Goal: Navigation & Orientation: Find specific page/section

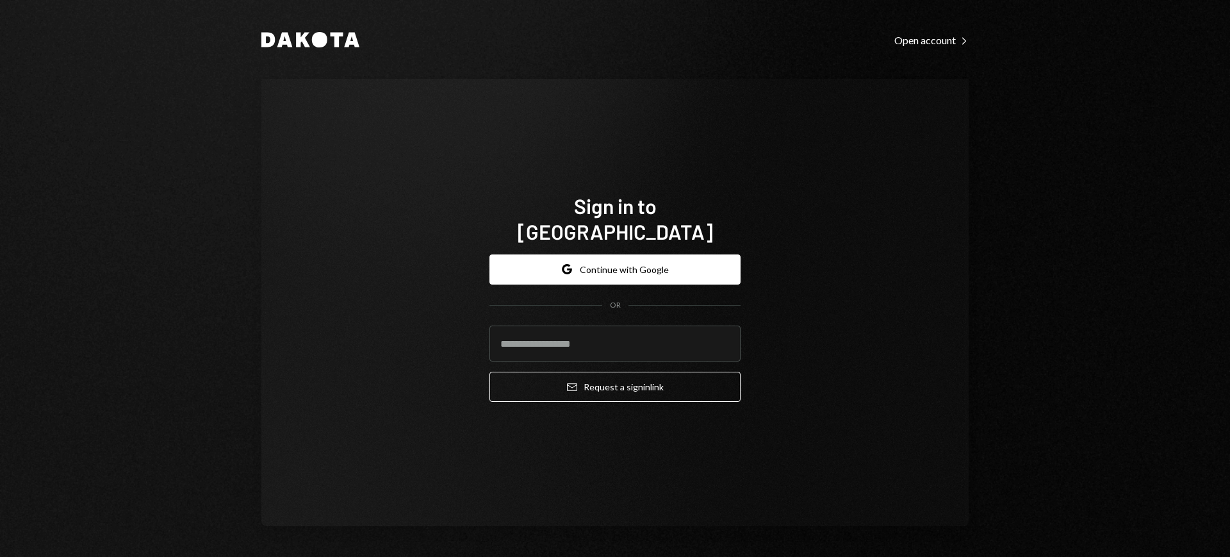
type input "**********"
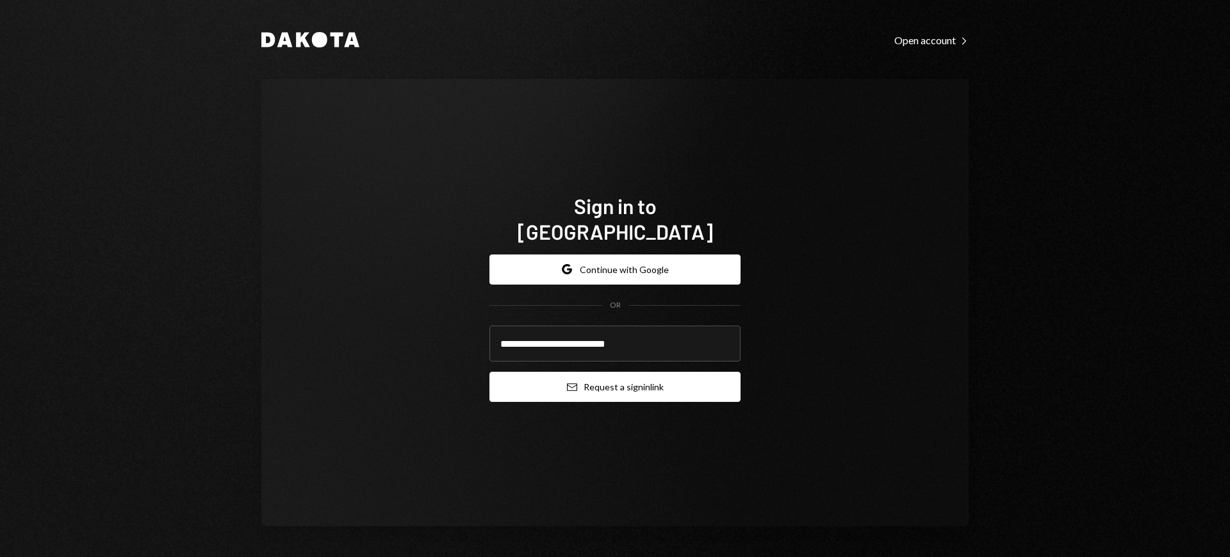
click at [632, 375] on button "Email Request a sign in link" at bounding box center [615, 387] width 251 height 30
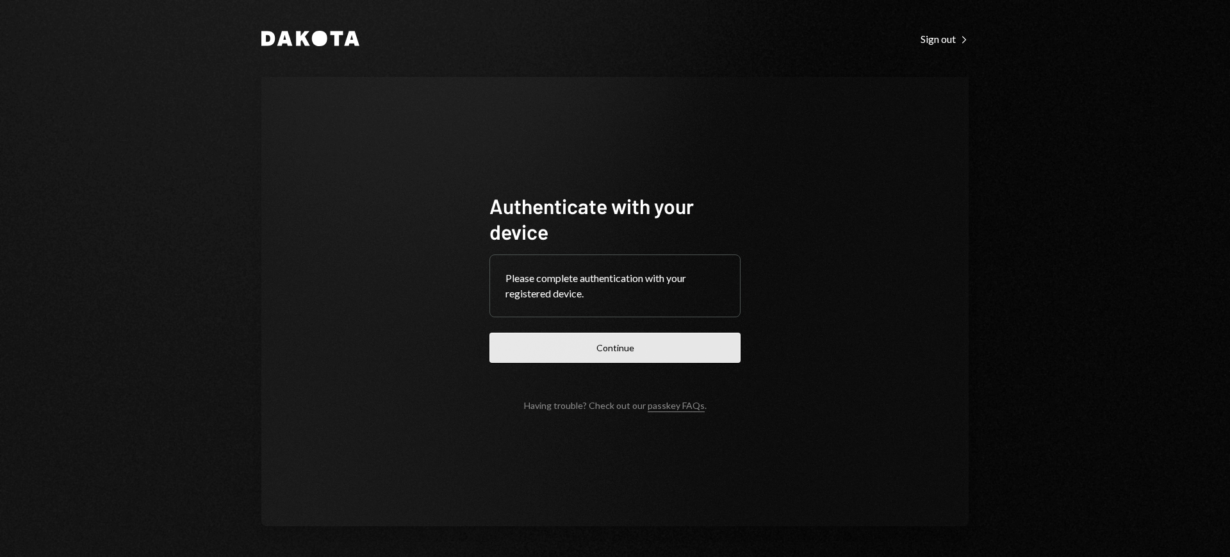
click at [658, 358] on button "Continue" at bounding box center [615, 348] width 251 height 30
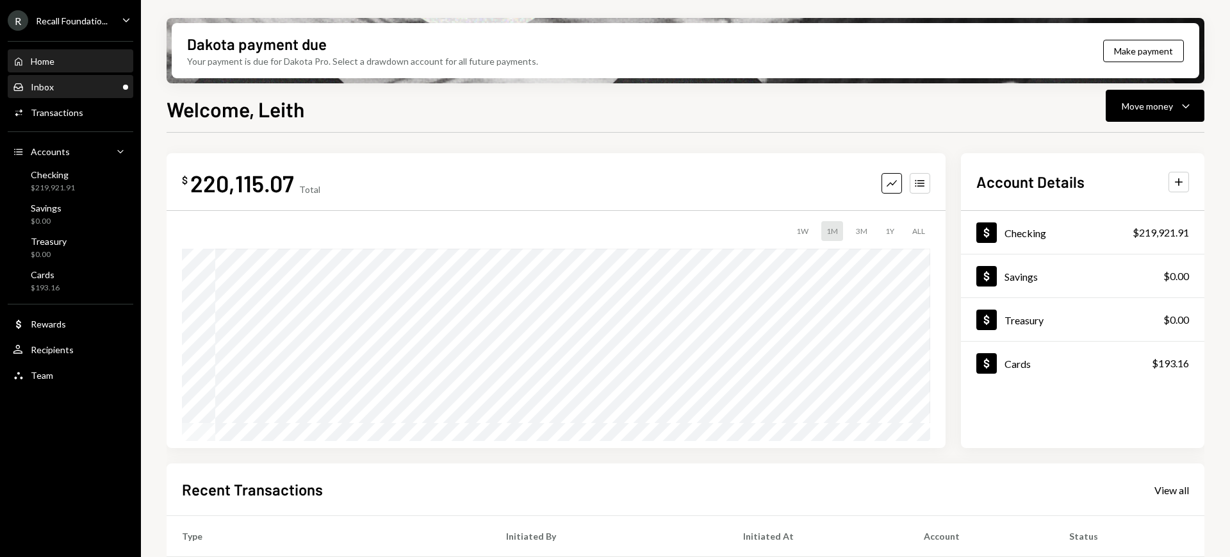
click at [70, 86] on div "Inbox Inbox" at bounding box center [70, 87] width 115 height 12
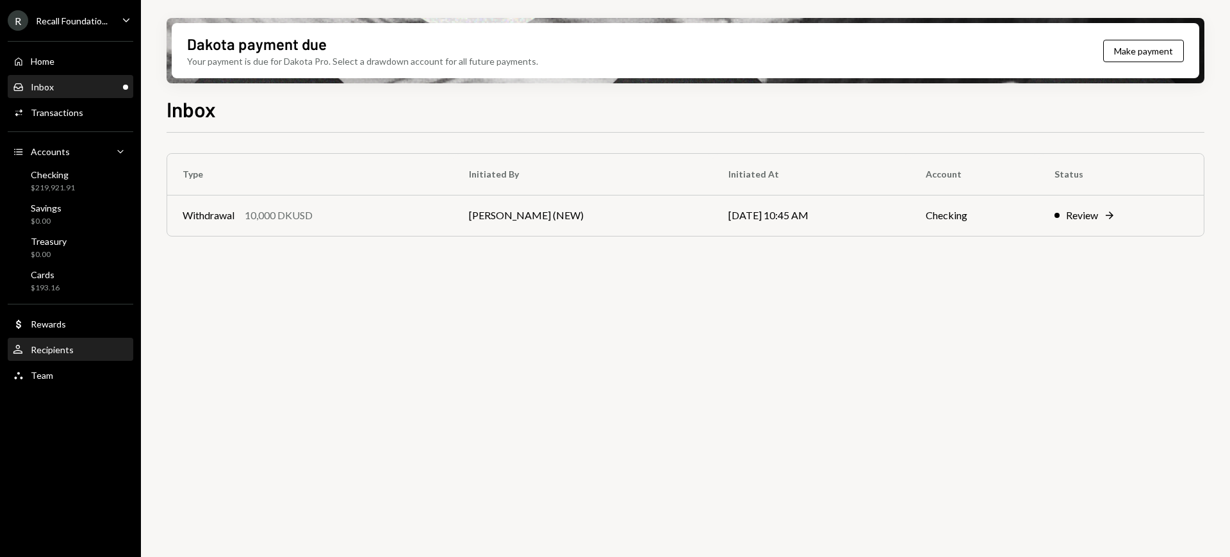
click at [75, 351] on div "User Recipients" at bounding box center [70, 350] width 115 height 12
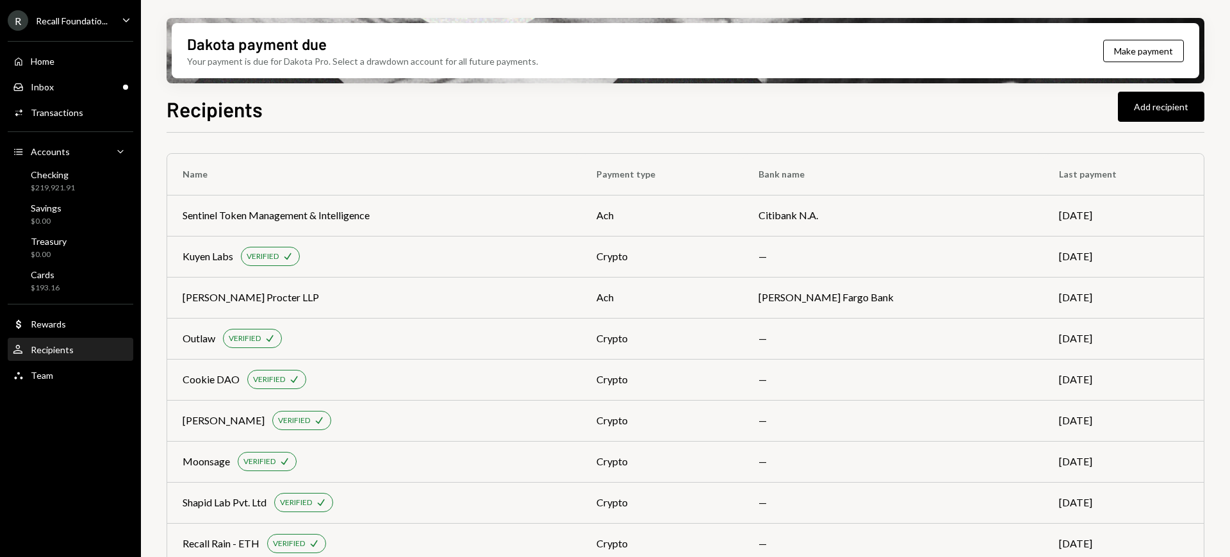
click at [115, 12] on div "R Recall Foundatio... Caret Down" at bounding box center [70, 20] width 141 height 21
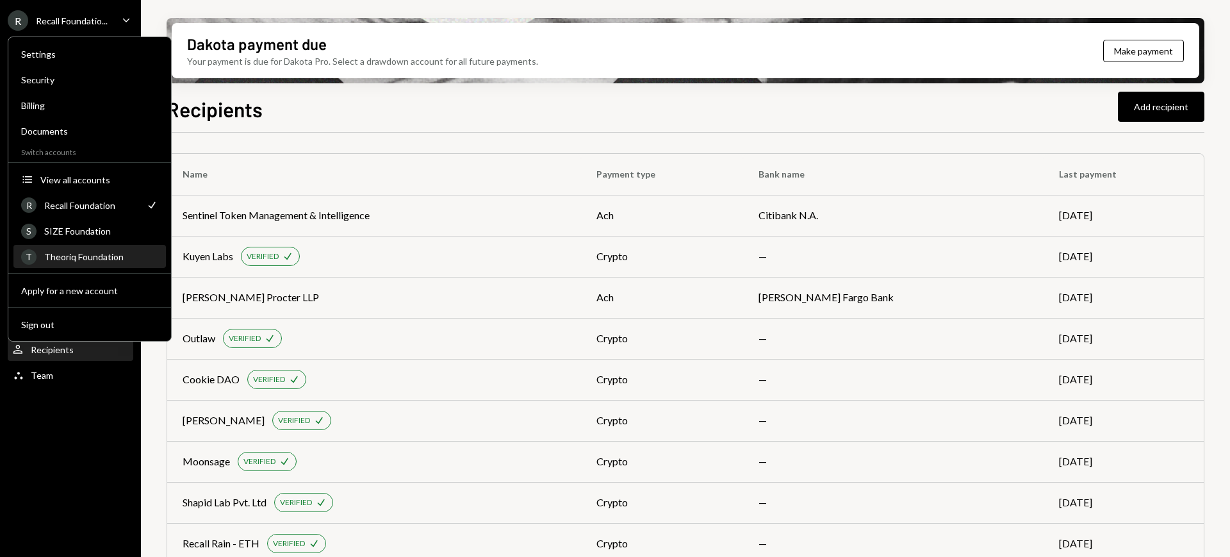
click at [117, 252] on div "Theoriq Foundation" at bounding box center [101, 256] width 114 height 11
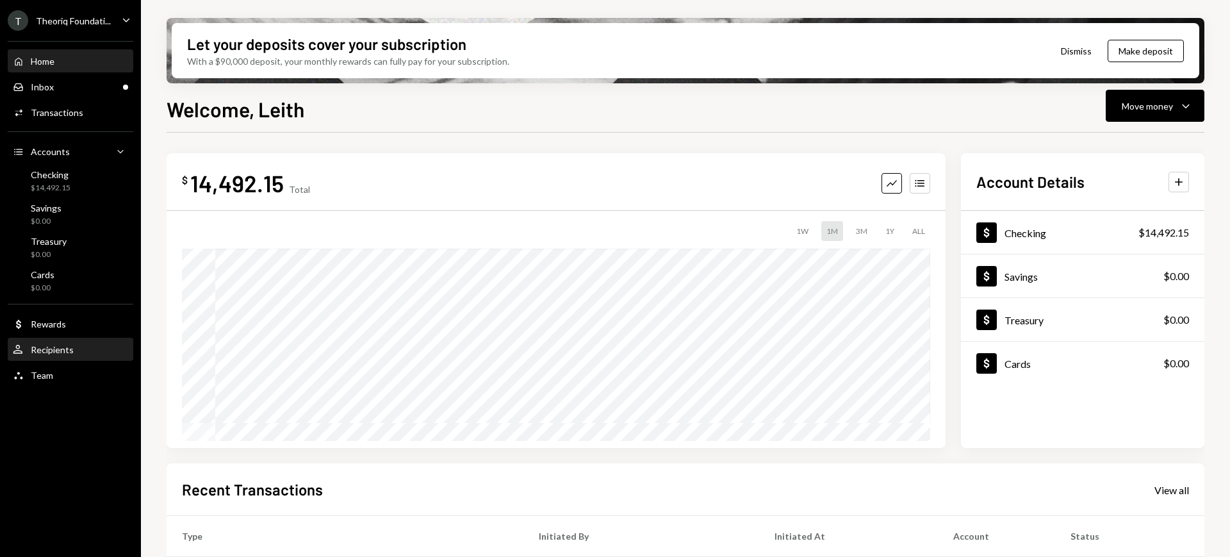
click at [92, 359] on div "User Recipients" at bounding box center [70, 350] width 115 height 22
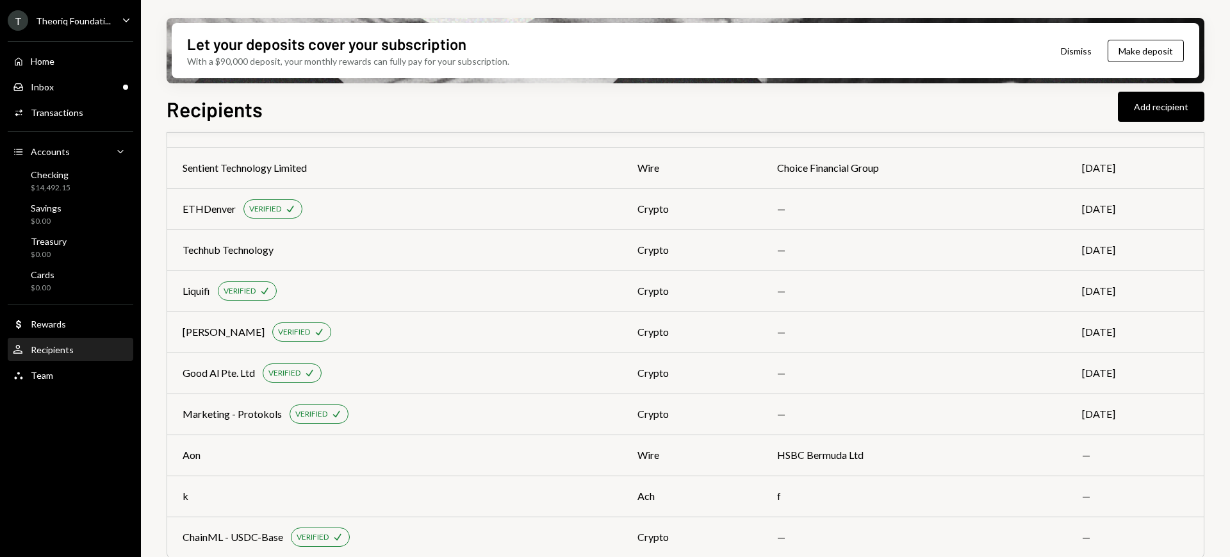
scroll to position [1454, 0]
